Goal: Task Accomplishment & Management: Use online tool/utility

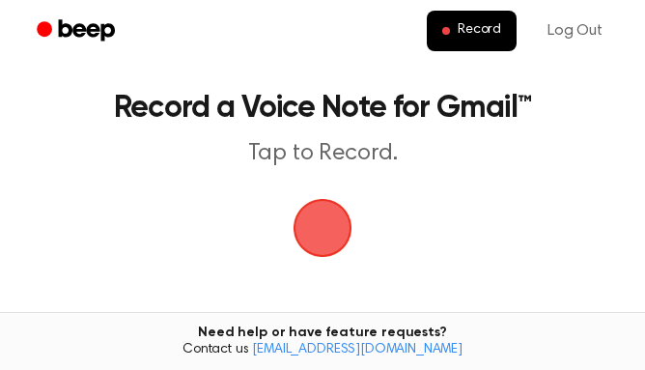
click at [329, 217] on span "button" at bounding box center [323, 228] width 54 height 54
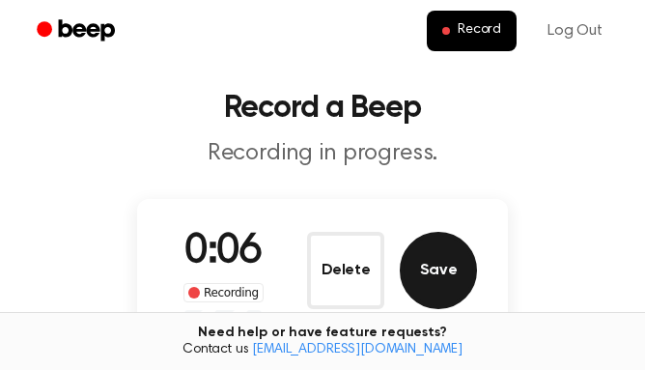
click at [432, 271] on button "Save" at bounding box center [438, 270] width 77 height 77
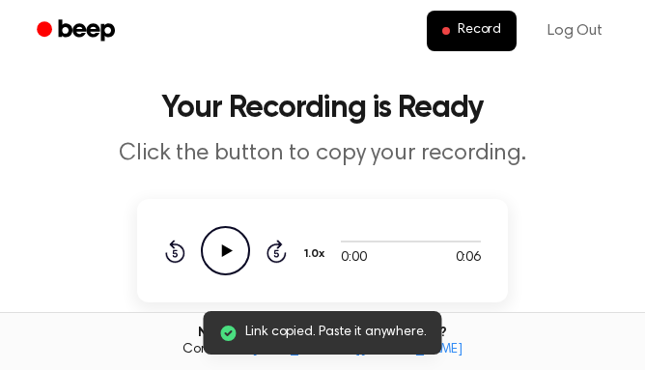
click at [213, 250] on icon "Play Audio" at bounding box center [225, 250] width 49 height 49
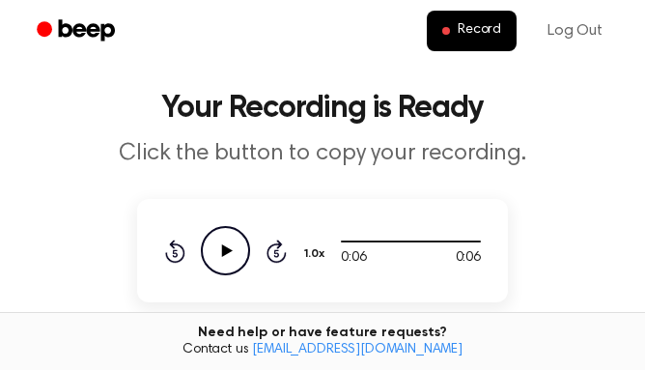
click at [163, 249] on div "0:06 0:06 1.0x Rewind 5 seconds Play Audio Skip 5 seconds" at bounding box center [322, 250] width 371 height 103
click at [179, 257] on icon "Rewind 5 seconds" at bounding box center [174, 251] width 21 height 25
click at [184, 264] on div "Rewind 5 seconds Play Audio Skip 5 seconds" at bounding box center [225, 250] width 123 height 49
click at [176, 257] on icon "Rewind 5 seconds" at bounding box center [174, 251] width 21 height 25
click at [218, 250] on icon "Play Audio" at bounding box center [225, 250] width 49 height 49
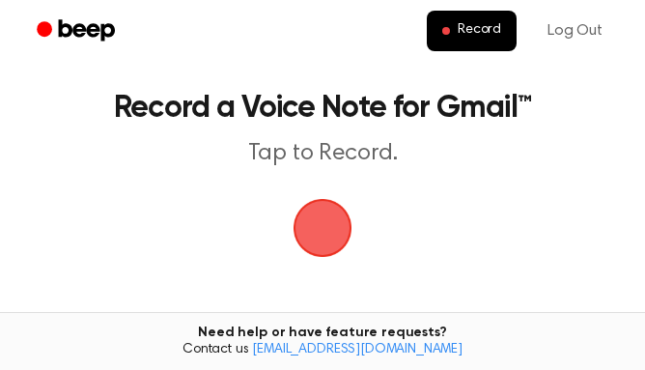
click at [337, 220] on span "button" at bounding box center [322, 227] width 71 height 71
click at [289, 253] on main "Record a Voice Note for Gmail™ Tap to Record. Recording History Tired of copyin…" at bounding box center [322, 297] width 645 height 595
click at [317, 236] on span "button" at bounding box center [323, 228] width 108 height 108
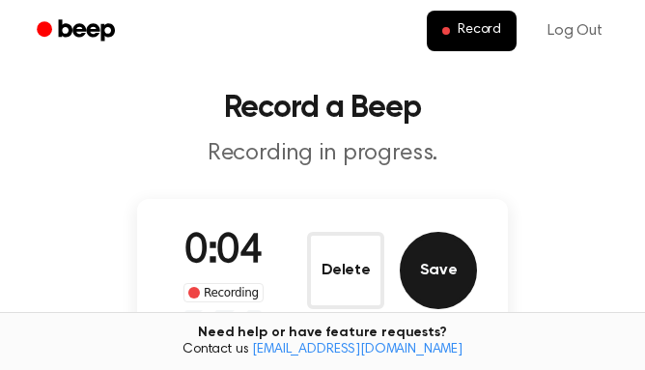
click at [448, 274] on button "Save" at bounding box center [438, 270] width 77 height 77
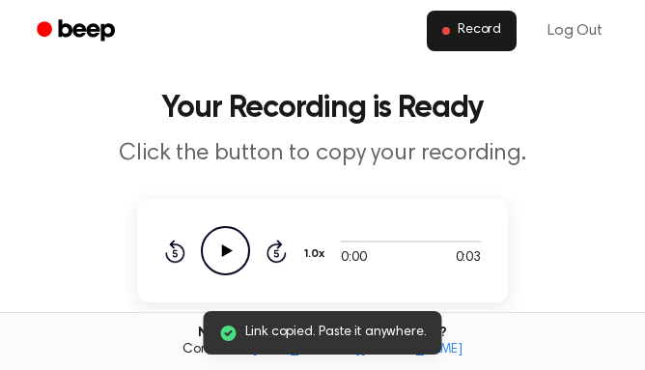
click at [493, 33] on span "Record" at bounding box center [479, 30] width 43 height 17
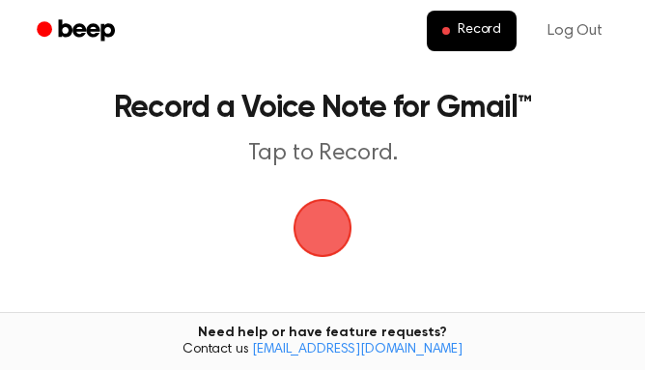
click at [321, 206] on span "button" at bounding box center [322, 227] width 71 height 71
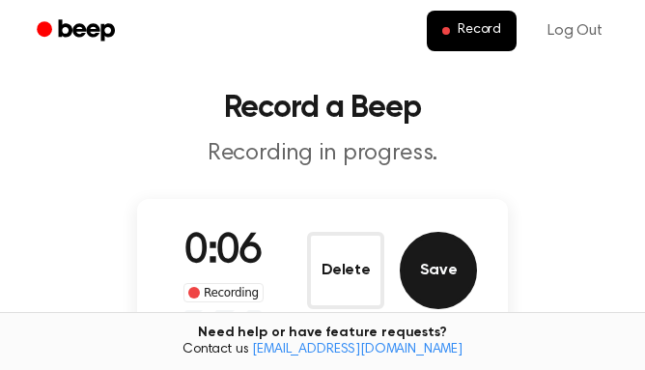
click at [437, 261] on button "Save" at bounding box center [438, 270] width 77 height 77
